Goal: Information Seeking & Learning: Learn about a topic

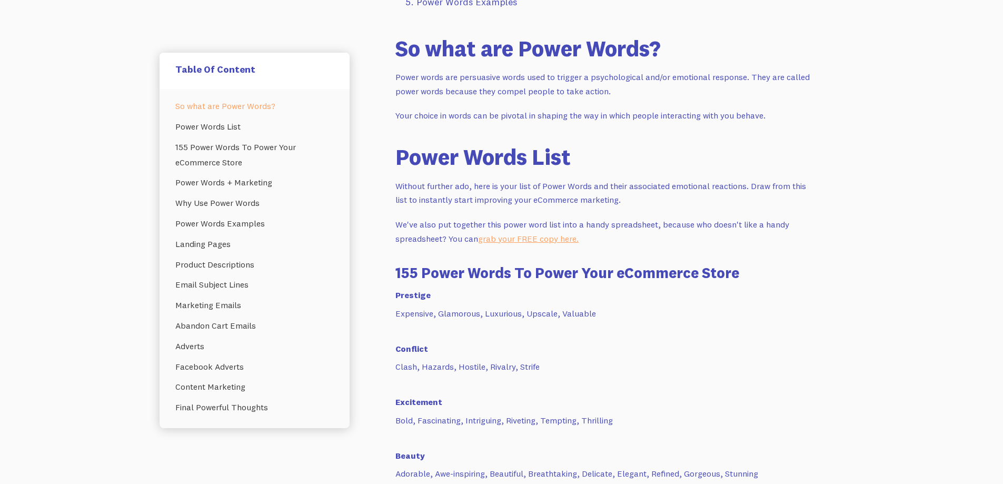
scroll to position [1000, 0]
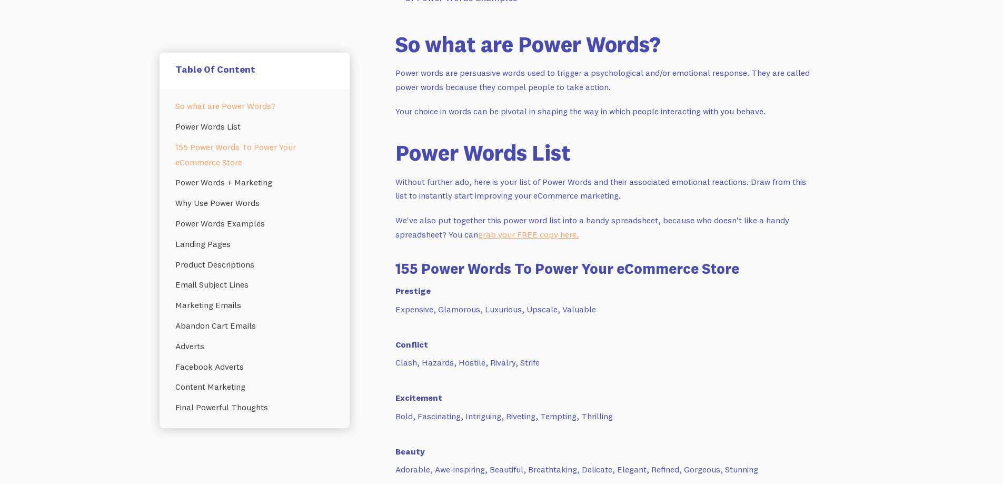
click at [209, 160] on link "155 Power Words To Power Your eCommerce Store" at bounding box center [254, 155] width 158 height 36
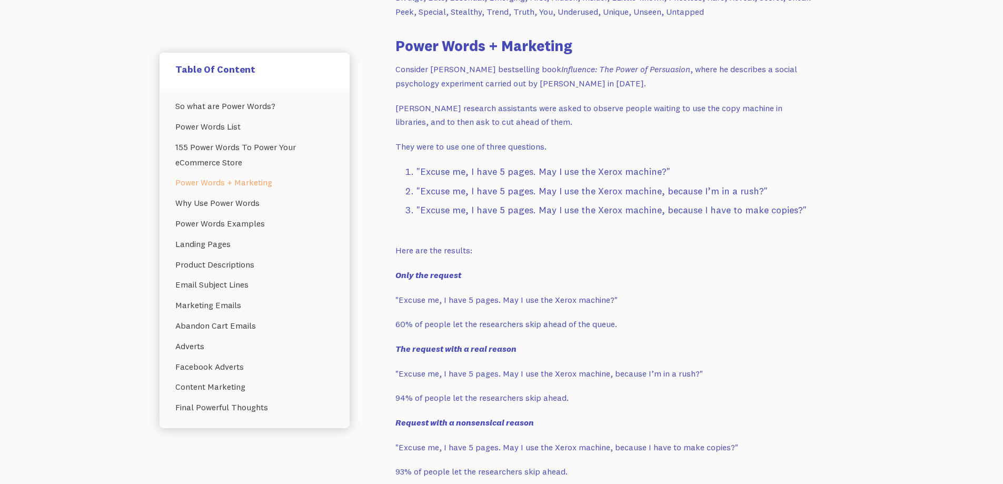
scroll to position [1995, 0]
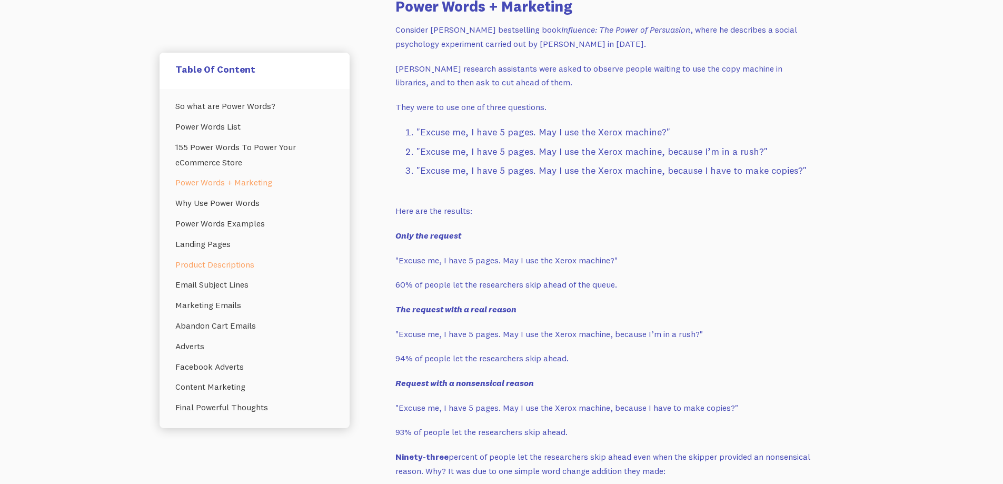
click at [183, 266] on link "Product Descriptions" at bounding box center [254, 264] width 158 height 21
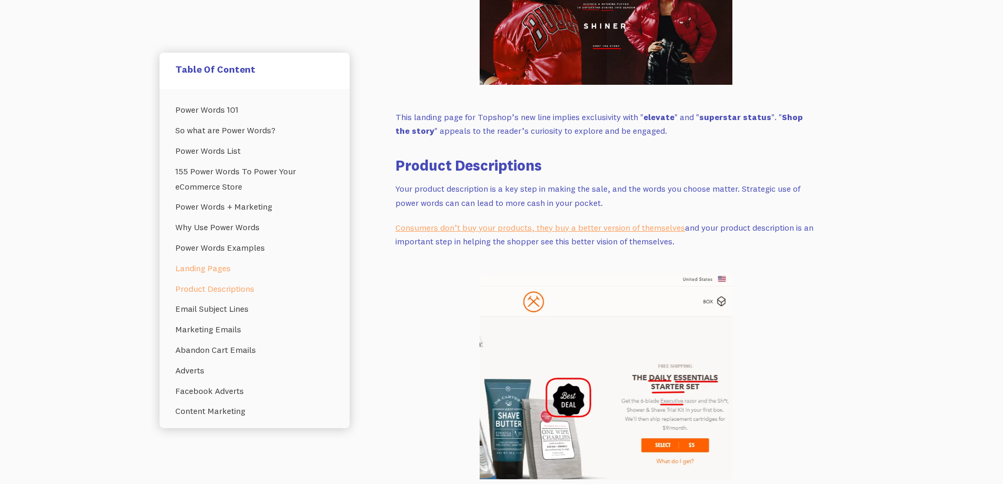
scroll to position [3300, 0]
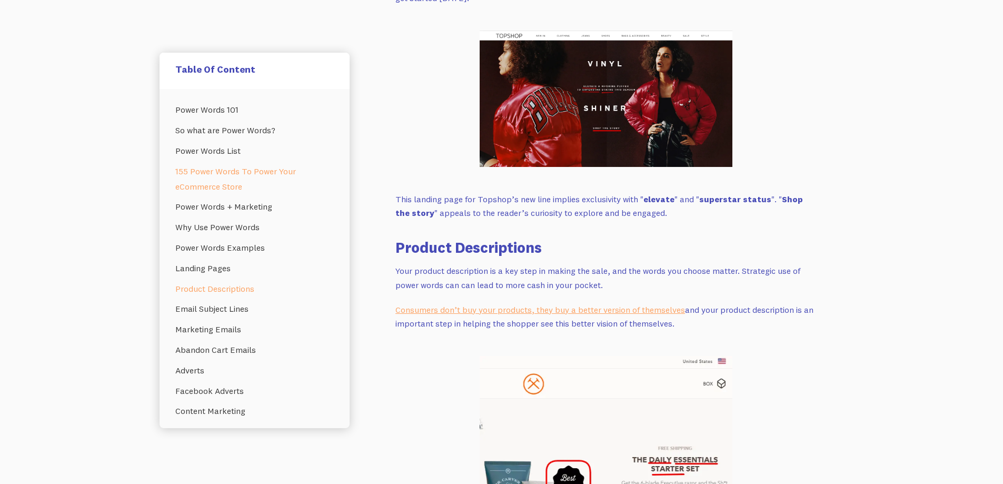
click at [226, 174] on link "155 Power Words To Power Your eCommerce Store" at bounding box center [254, 179] width 158 height 36
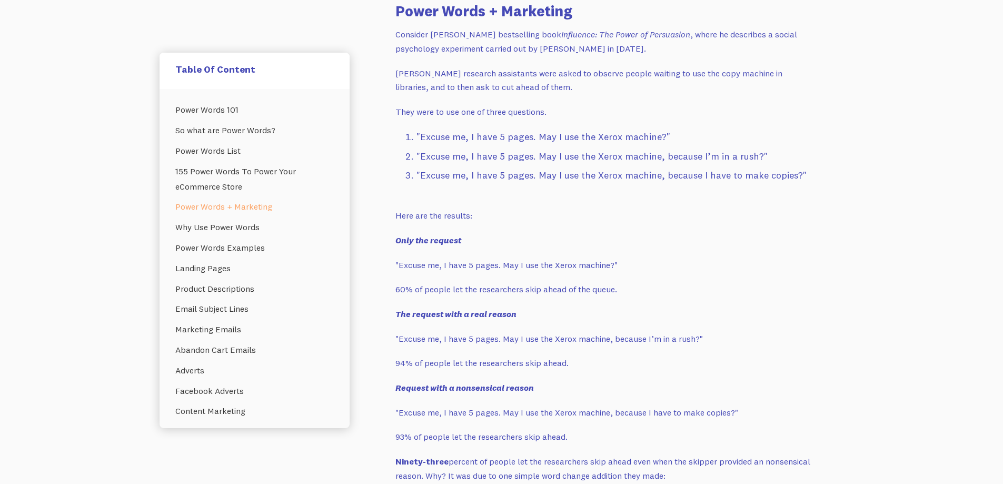
scroll to position [1995, 0]
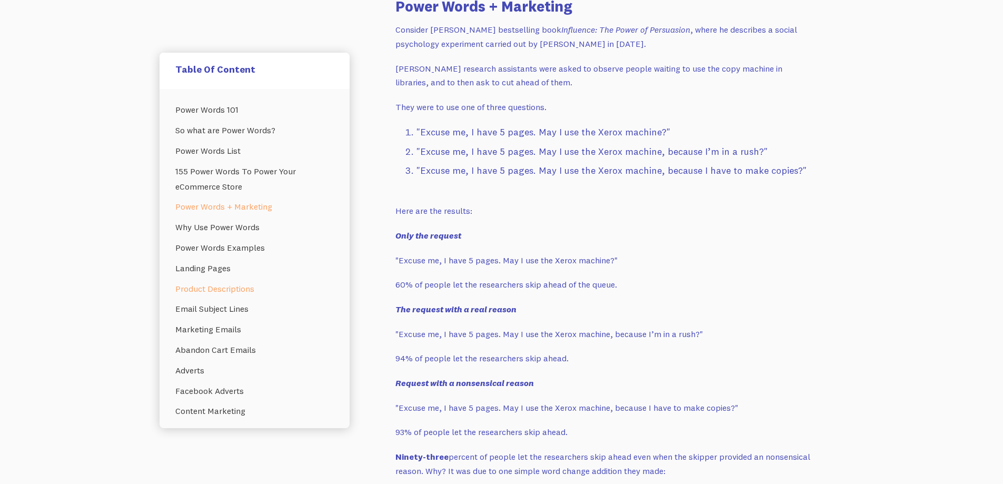
click at [182, 295] on link "Product Descriptions" at bounding box center [254, 288] width 158 height 21
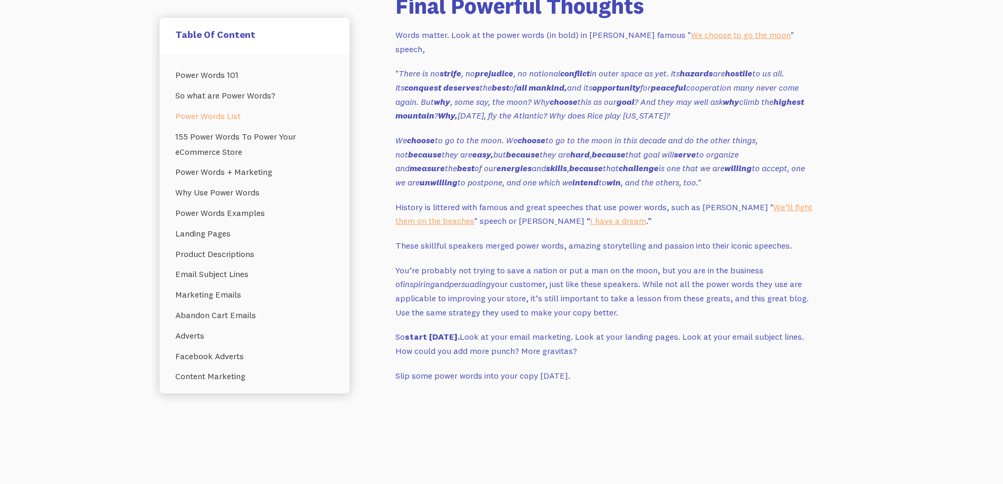
click at [212, 106] on link "Power Words List" at bounding box center [254, 116] width 158 height 21
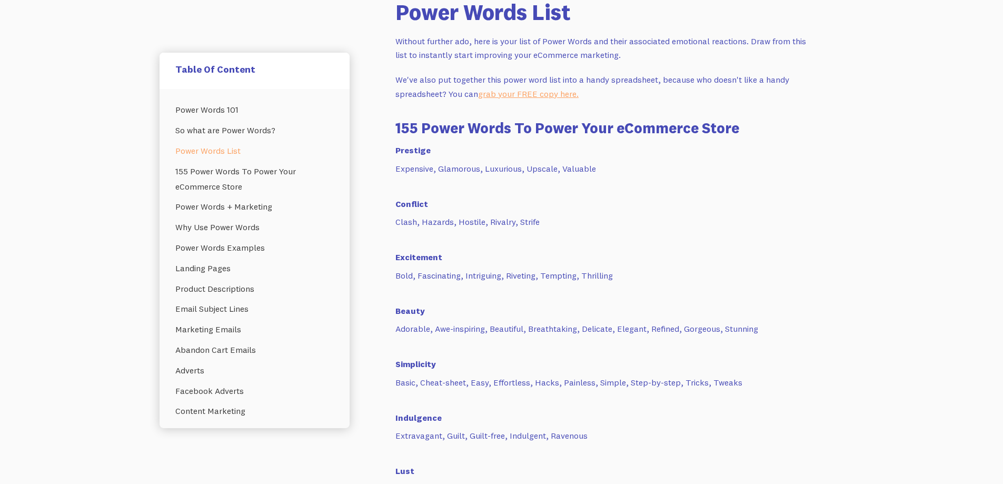
scroll to position [1140, 0]
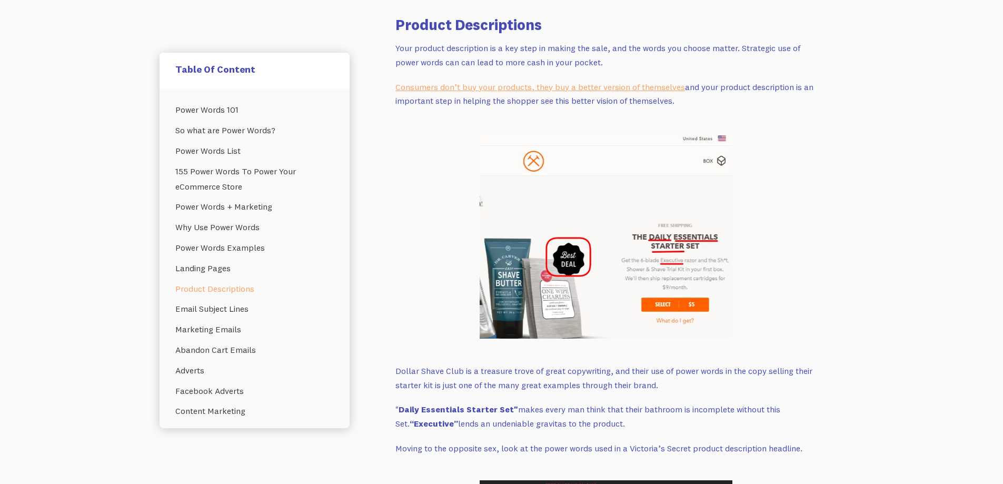
scroll to position [1995, 0]
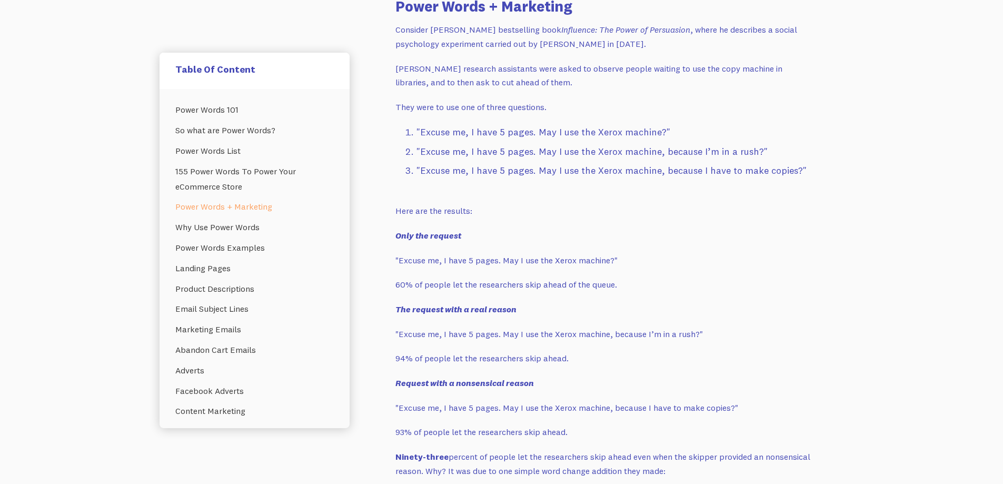
scroll to position [3300, 0]
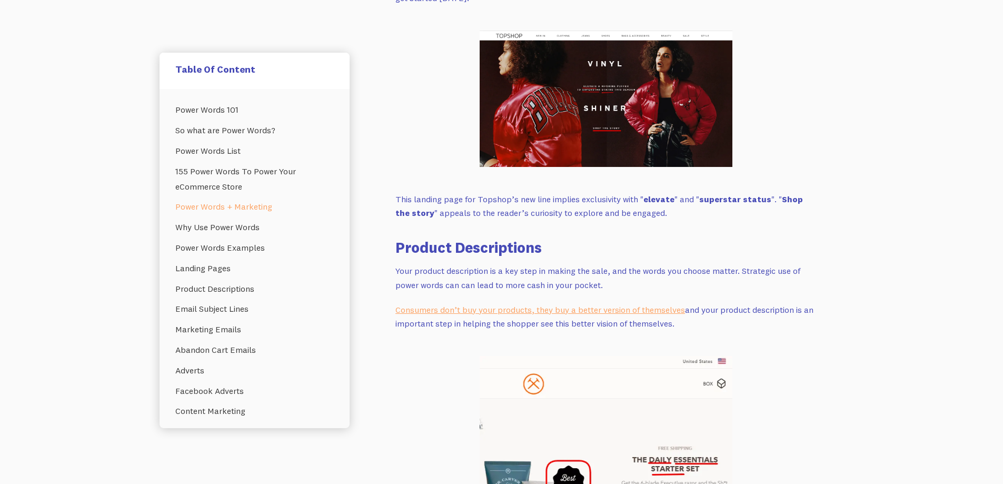
scroll to position [1995, 0]
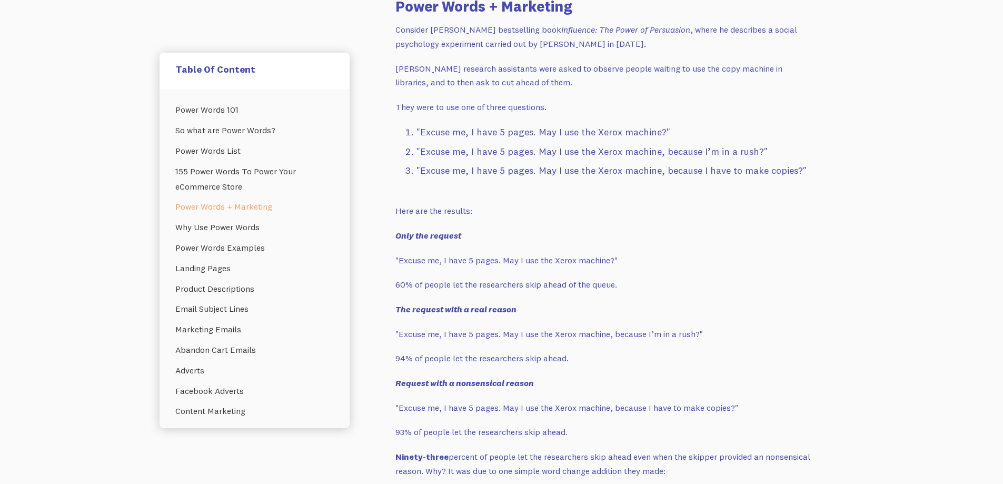
scroll to position [1000, 0]
